Goal: Transaction & Acquisition: Purchase product/service

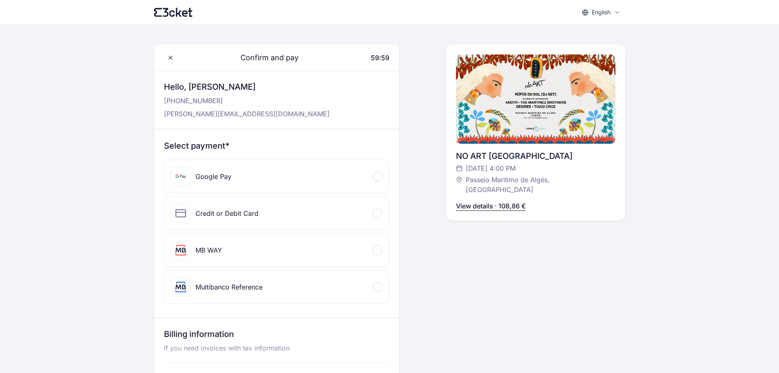
click at [383, 249] on div "MB WAY" at bounding box center [276, 250] width 225 height 33
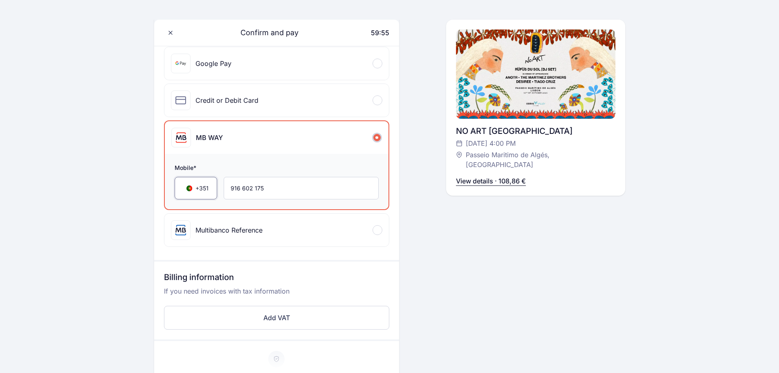
scroll to position [123, 0]
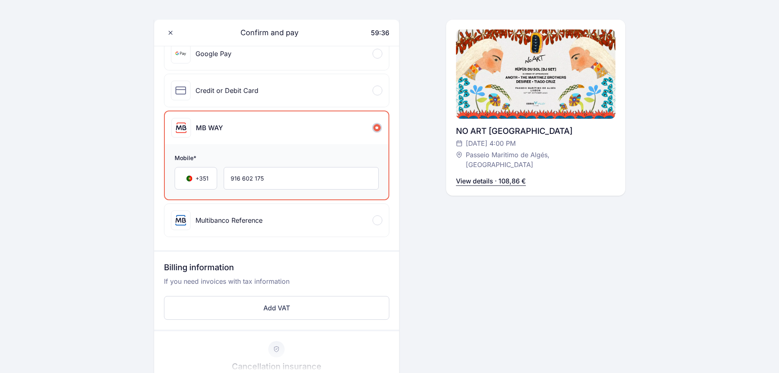
click at [486, 176] on p "View details · 108,86 €" at bounding box center [491, 181] width 70 height 10
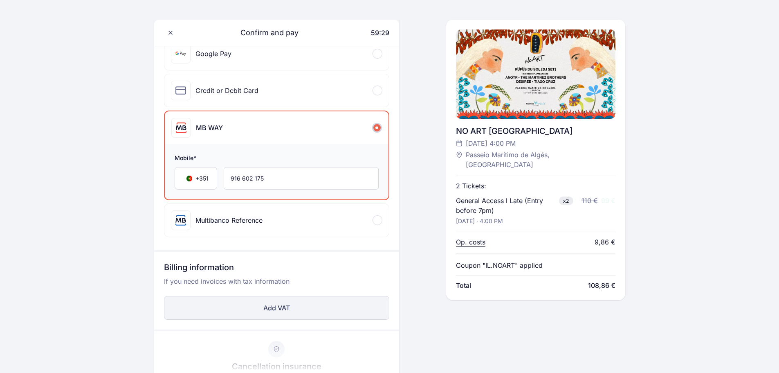
scroll to position [164, 0]
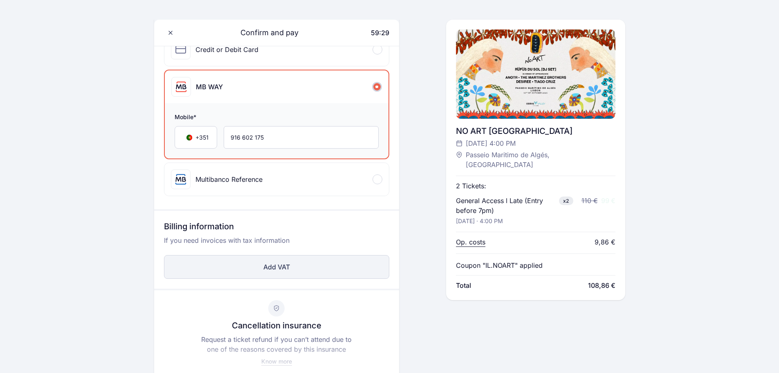
click at [362, 263] on button "Add VAT" at bounding box center [276, 267] width 225 height 24
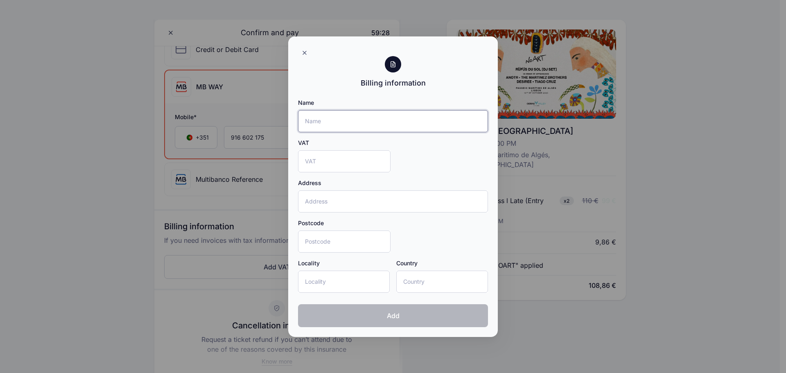
click at [368, 116] on input "Name" at bounding box center [393, 121] width 190 height 22
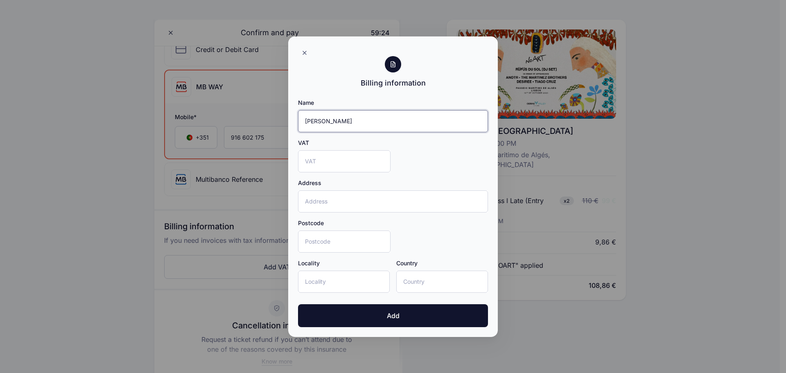
type input "[PERSON_NAME]"
click at [358, 152] on input "VAT" at bounding box center [344, 161] width 92 height 22
type input "218724560"
click at [353, 204] on input "Address" at bounding box center [393, 201] width 190 height 22
type input "Tv. Fachada, 5 D"
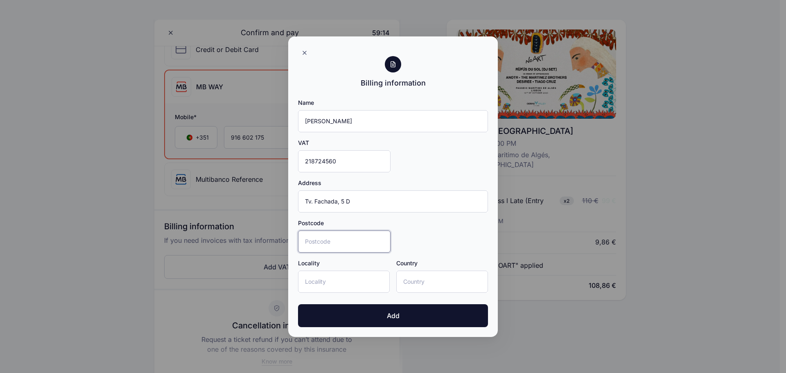
click at [358, 240] on input "Postcode" at bounding box center [344, 241] width 92 height 22
type input "2705-586"
click at [364, 281] on input "Locality" at bounding box center [344, 281] width 92 height 22
type input "São João das Lampas"
click at [432, 282] on input "Country" at bounding box center [442, 281] width 92 height 22
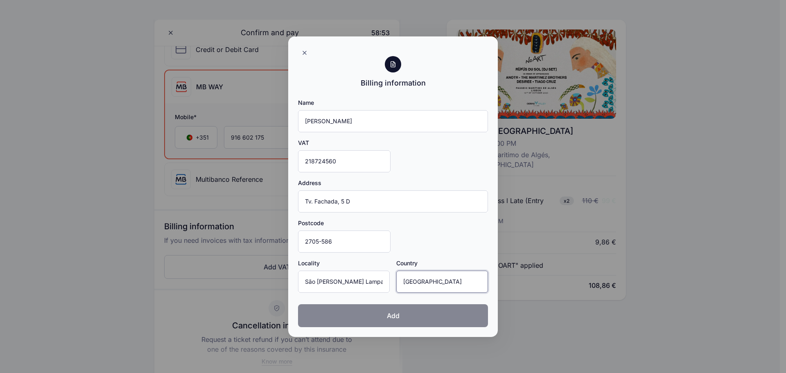
type input "Portugal"
click at [427, 318] on button "Add" at bounding box center [393, 315] width 190 height 23
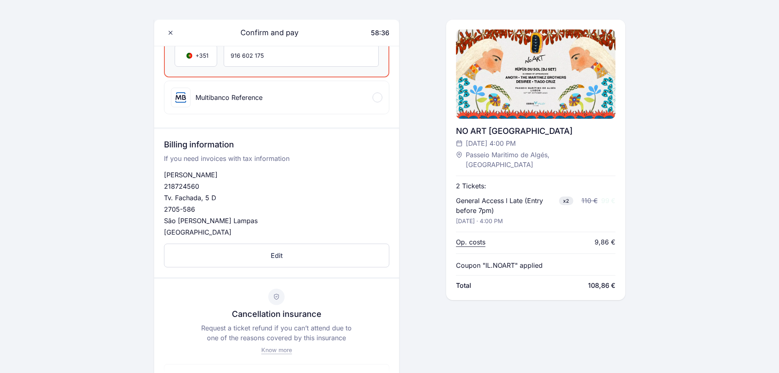
scroll to position [368, 0]
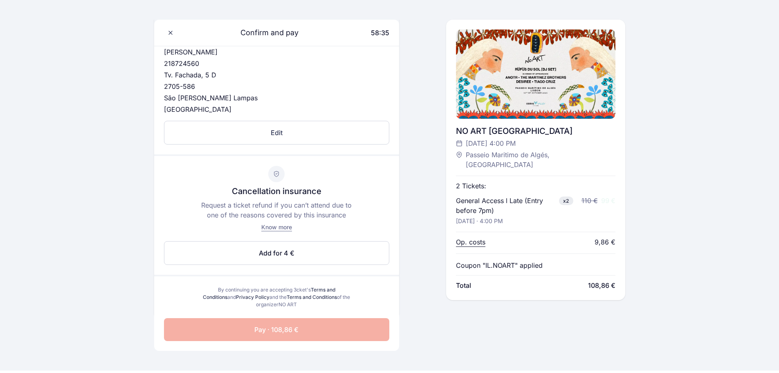
click at [346, 324] on button "Pay · 108,86 €" at bounding box center [276, 329] width 225 height 23
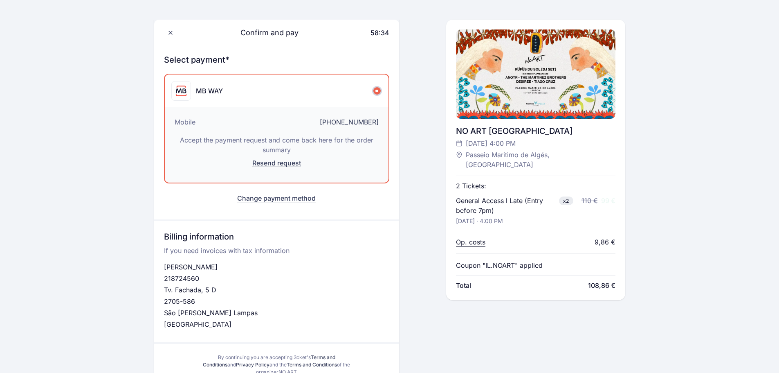
scroll to position [84, 0]
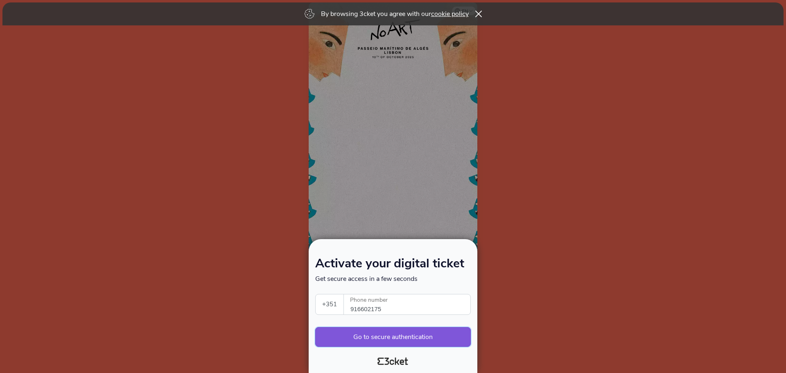
click at [432, 336] on button "Go to secure authentication" at bounding box center [392, 337] width 155 height 20
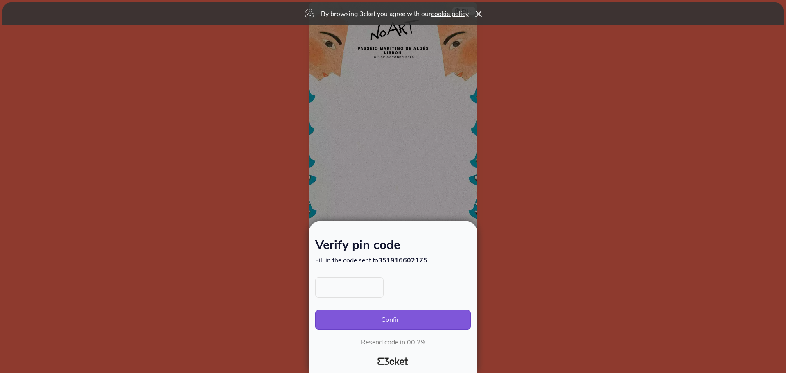
click at [385, 288] on div at bounding box center [392, 287] width 155 height 20
click at [375, 288] on input "text" at bounding box center [349, 287] width 68 height 20
type input "2701"
click at [383, 324] on button "Confirm" at bounding box center [392, 320] width 155 height 20
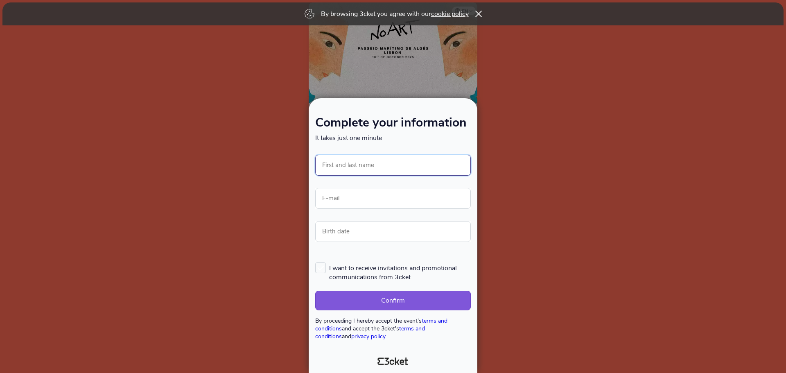
click at [378, 173] on input "First and last name" at bounding box center [392, 165] width 155 height 21
type input "[PERSON_NAME]"
click at [373, 196] on input "E-mail" at bounding box center [392, 198] width 155 height 21
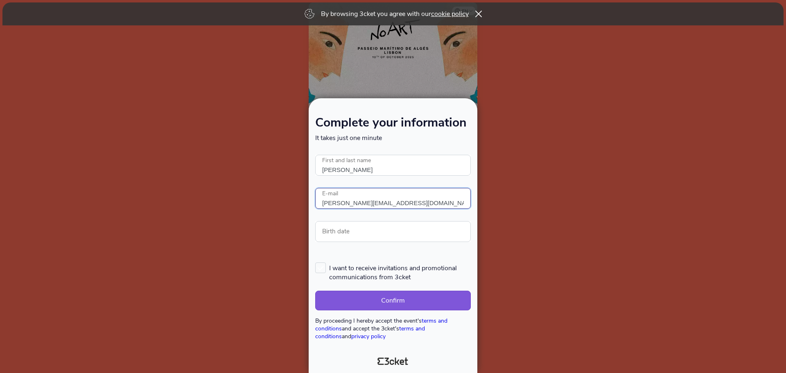
type input "olga.scastro@gmail.com"
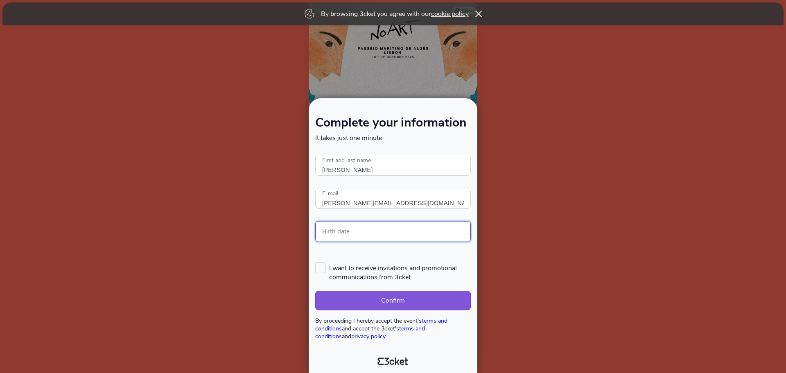
click at [369, 238] on input "Birth date" at bounding box center [392, 231] width 155 height 21
type input "29/09/1985"
click at [338, 298] on button "Confirm" at bounding box center [392, 301] width 155 height 20
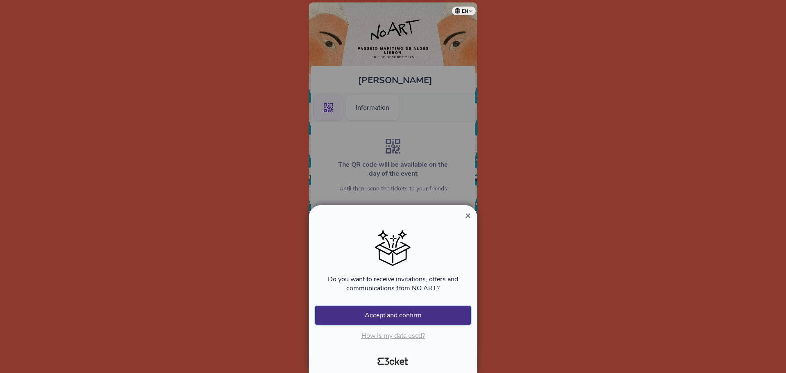
click at [383, 309] on button "Accept and confirm" at bounding box center [392, 315] width 155 height 19
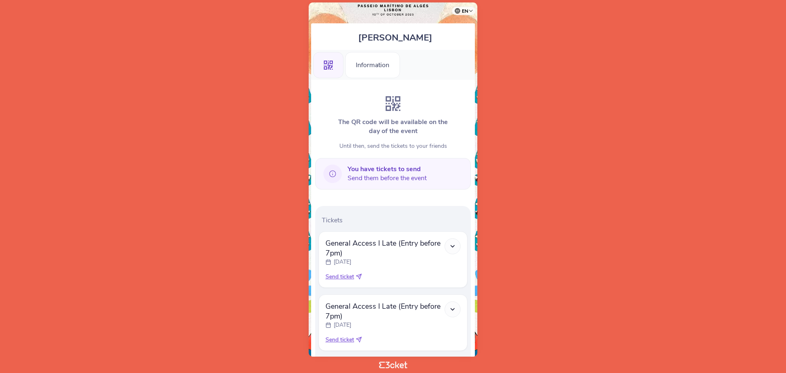
scroll to position [91, 0]
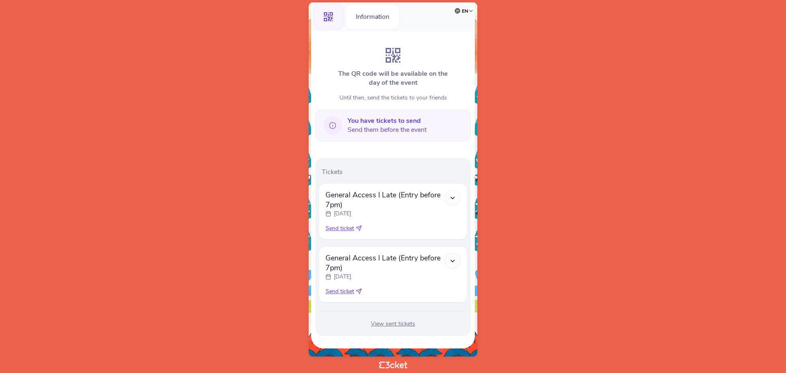
click at [329, 128] on icon at bounding box center [332, 125] width 18 height 18
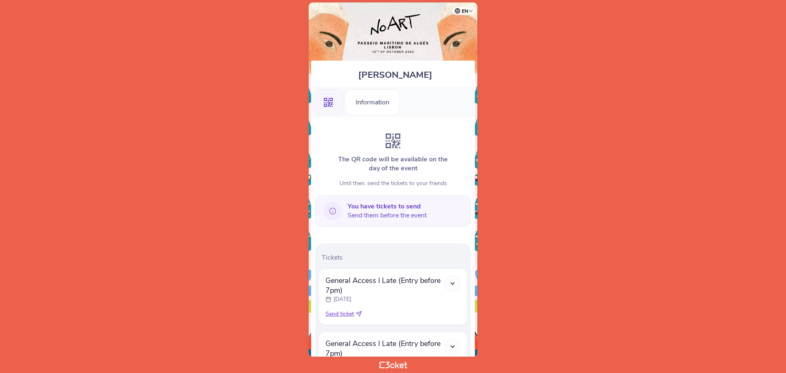
scroll to position [0, 0]
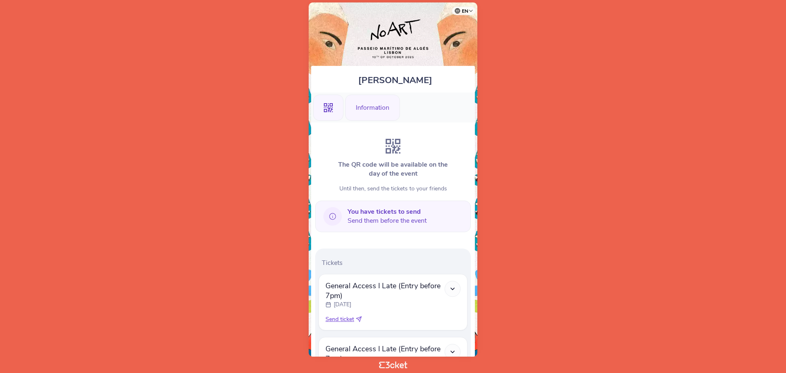
click at [374, 110] on div "Information" at bounding box center [372, 108] width 55 height 26
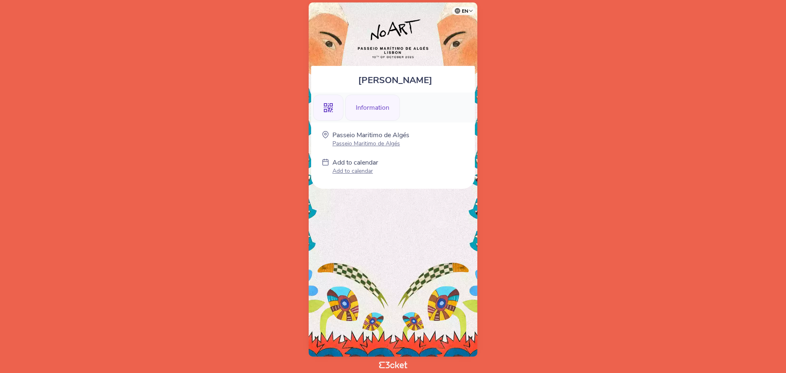
click at [329, 112] on icon ".st0{fill-rule:evenodd;clip-rule:evenodd;}" at bounding box center [328, 107] width 9 height 9
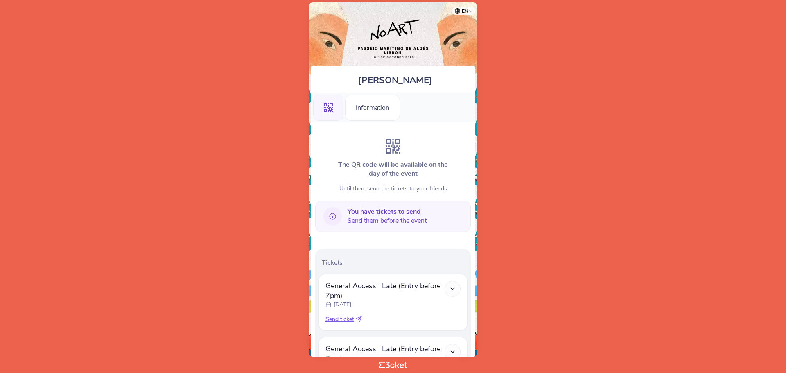
click at [405, 211] on b "You have tickets to send" at bounding box center [383, 211] width 73 height 9
click at [336, 222] on icon at bounding box center [332, 216] width 18 height 18
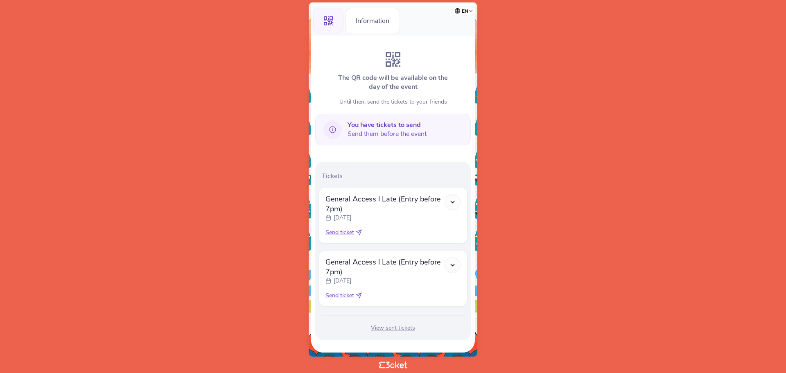
scroll to position [91, 0]
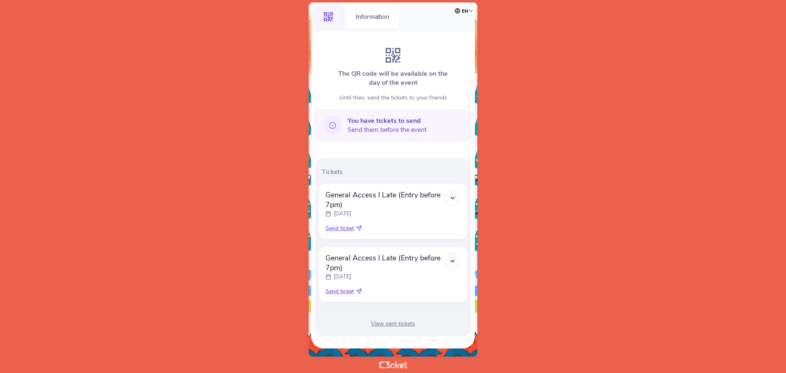
click at [455, 260] on icon at bounding box center [452, 260] width 7 height 7
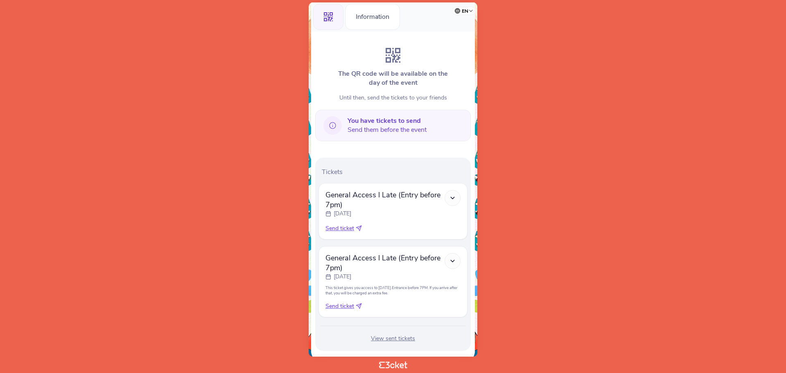
click at [349, 305] on span "Send ticket" at bounding box center [339, 306] width 29 height 8
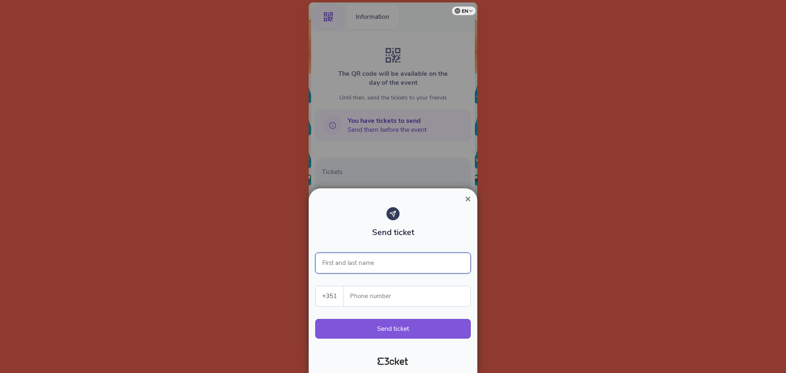
click at [354, 265] on input "First and last name" at bounding box center [392, 262] width 155 height 21
type input "Ana Cardoso"
click at [376, 293] on input "Phone number" at bounding box center [410, 296] width 120 height 20
drag, startPoint x: 358, startPoint y: 302, endPoint x: 388, endPoint y: 301, distance: 30.7
click at [388, 301] on input "933243721" at bounding box center [410, 296] width 120 height 20
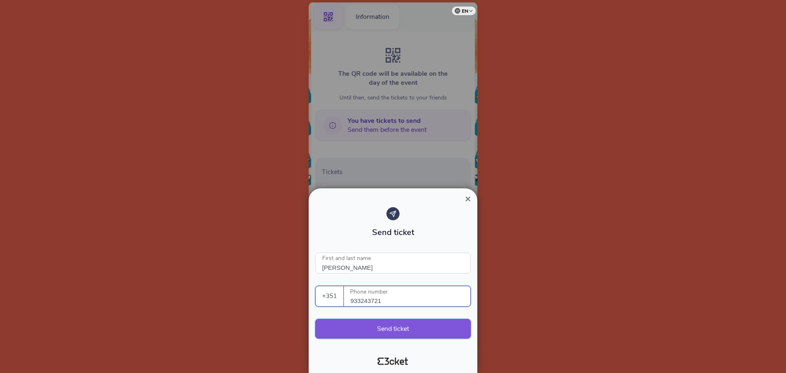
type input "933243721"
click at [385, 331] on button "Send ticket" at bounding box center [392, 329] width 155 height 20
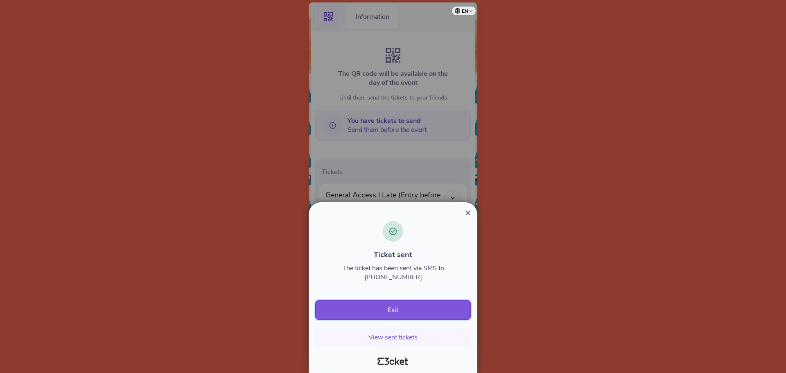
click at [405, 314] on button "Exit" at bounding box center [392, 310] width 155 height 20
